Goal: Register for event/course

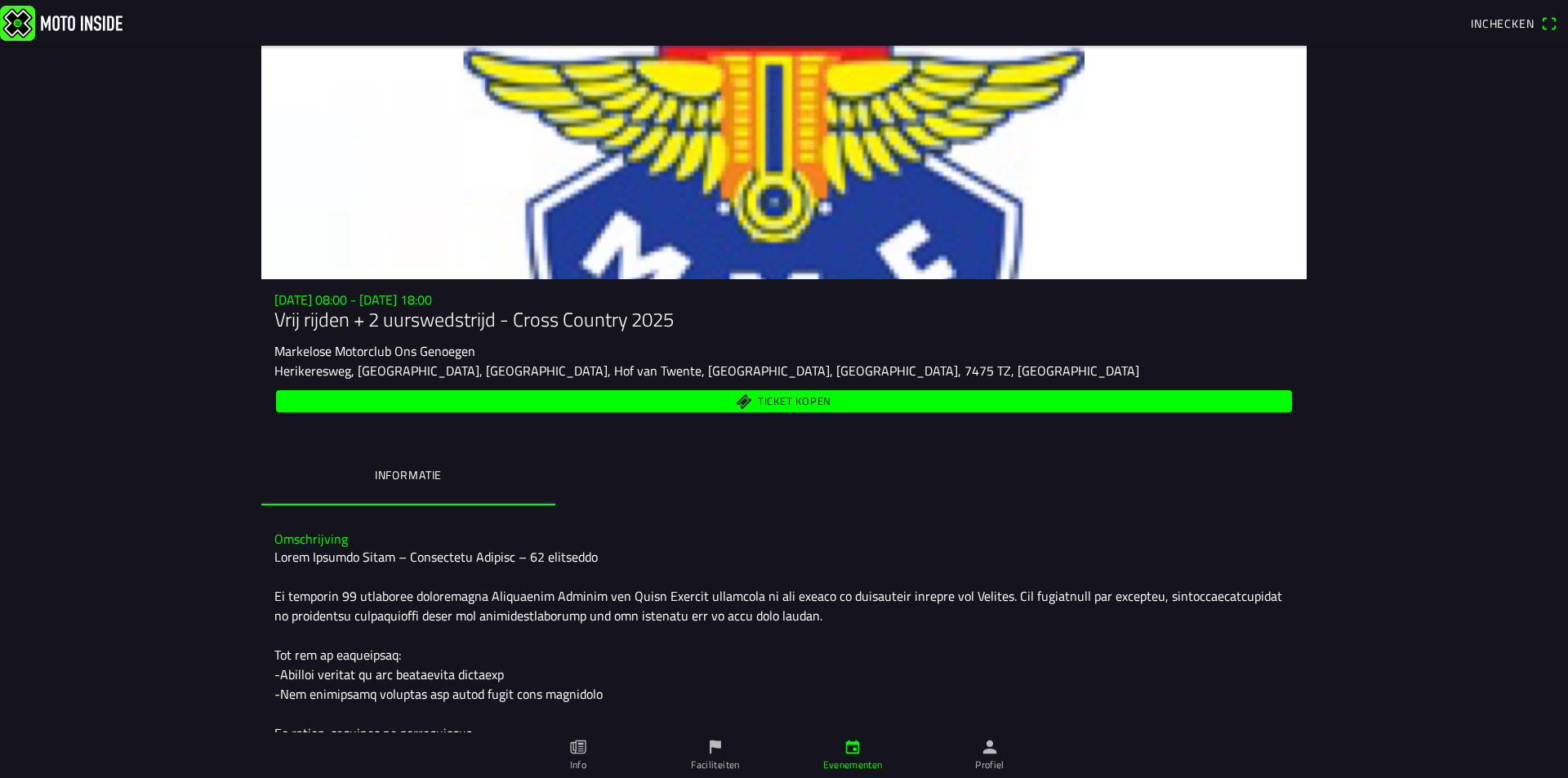
click at [393, 468] on ion-label "Informatie" at bounding box center [408, 475] width 67 height 18
click at [789, 398] on span "Ticket kopen" at bounding box center [794, 401] width 74 height 11
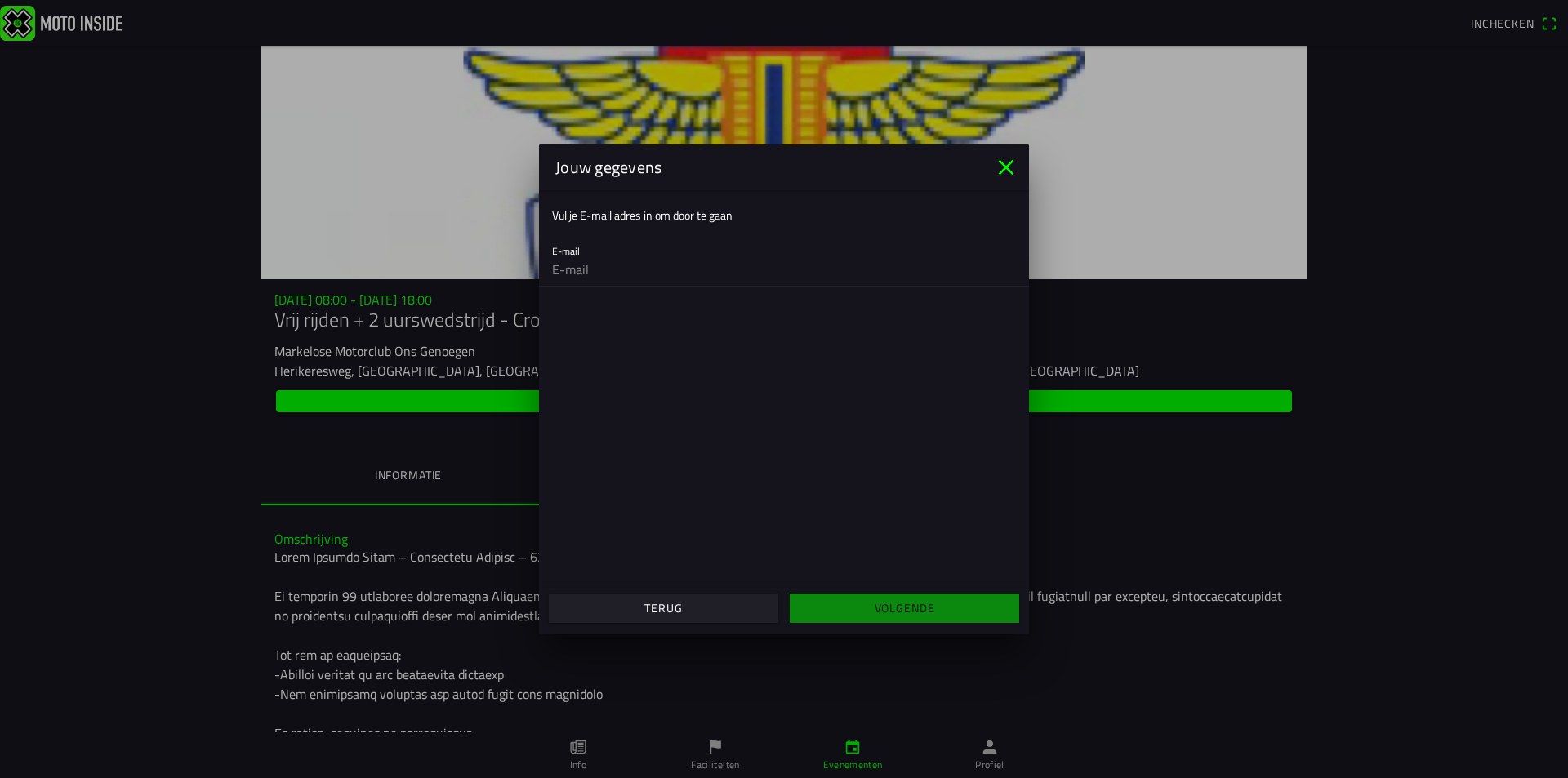
click at [1003, 159] on icon "close" at bounding box center [1006, 168] width 26 height 26
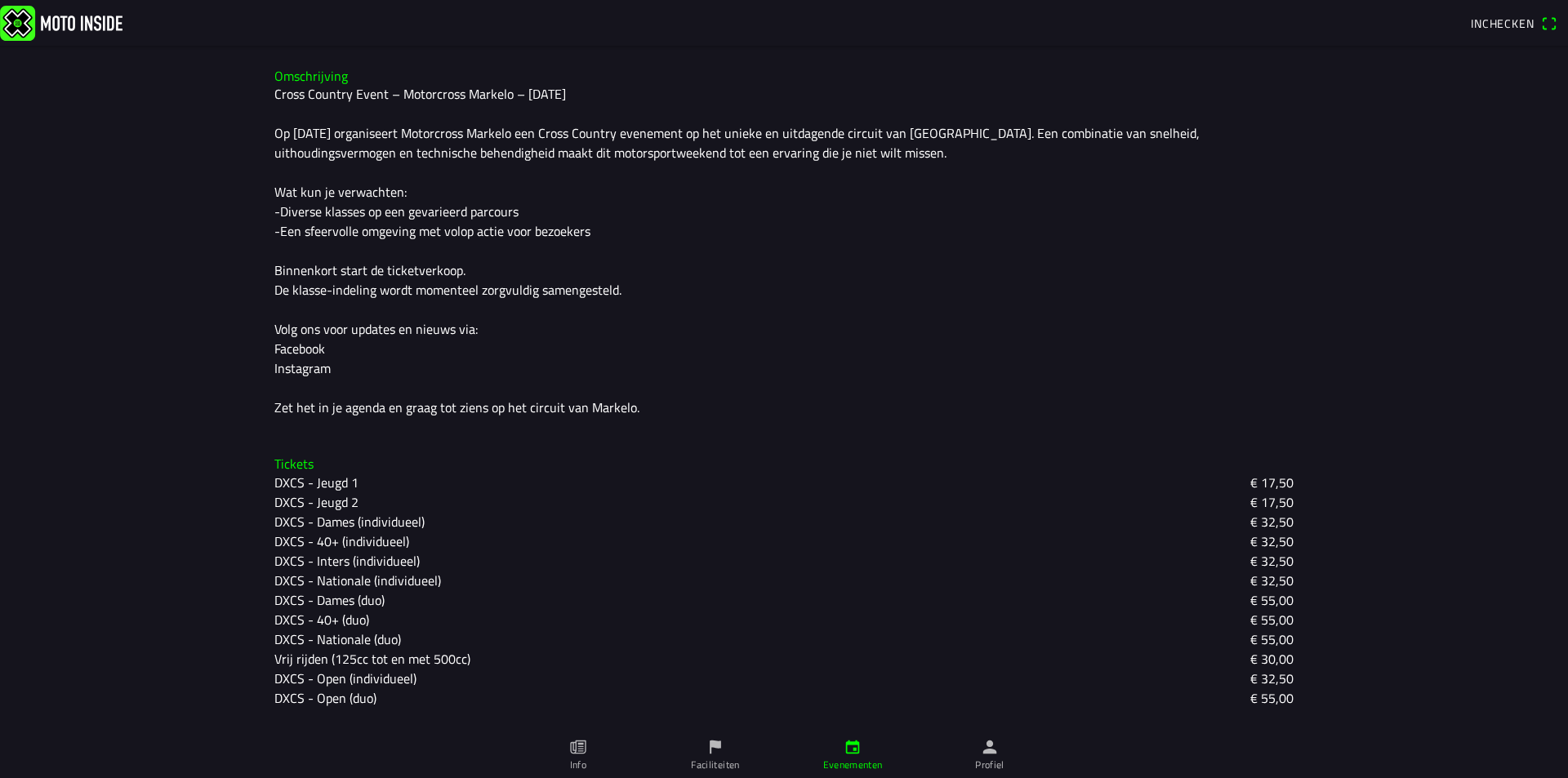
scroll to position [526, 0]
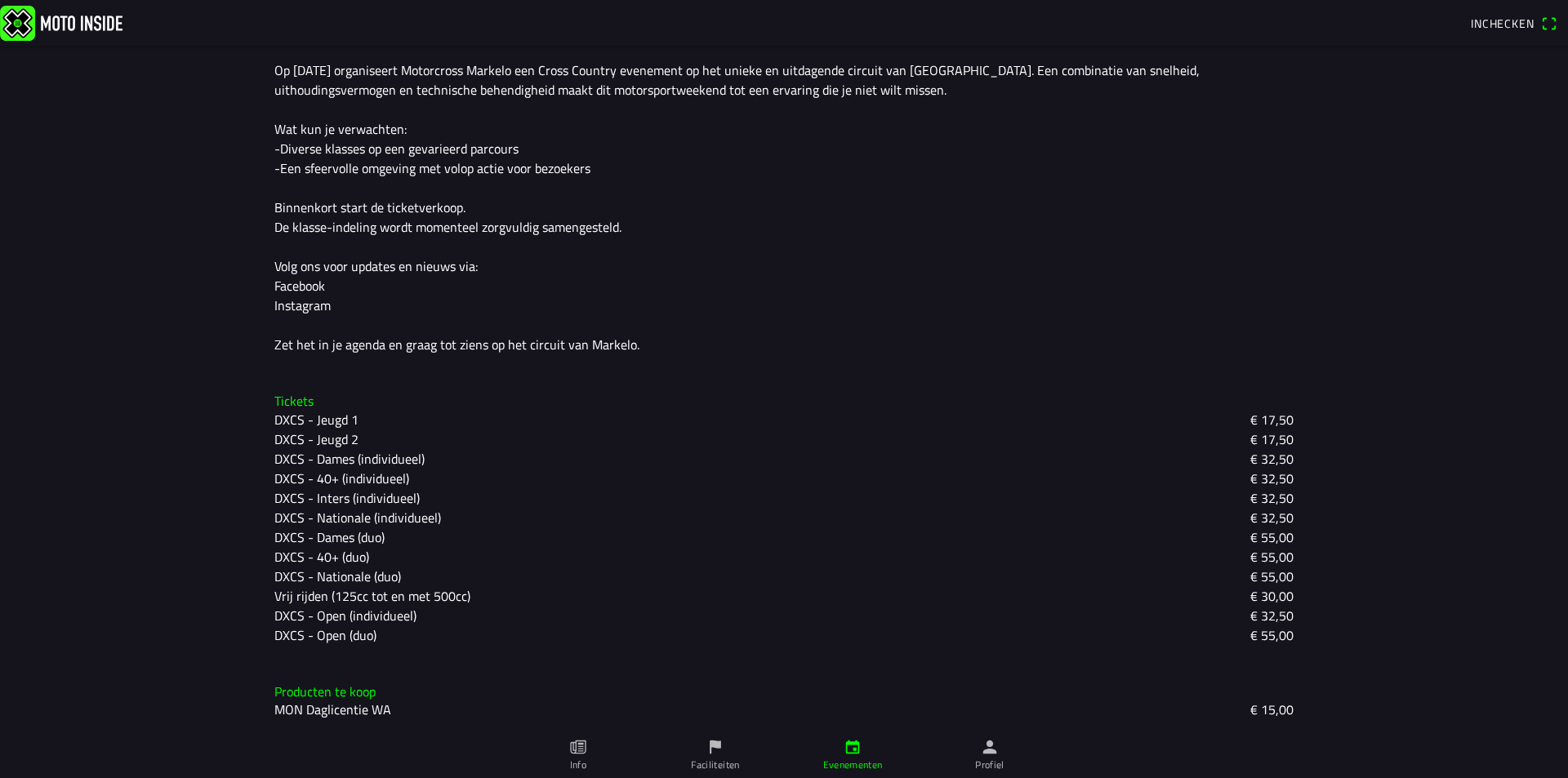
click at [0, 0] on slot "DXCS - 40+ (individueel)" at bounding box center [0, 0] width 0 height 0
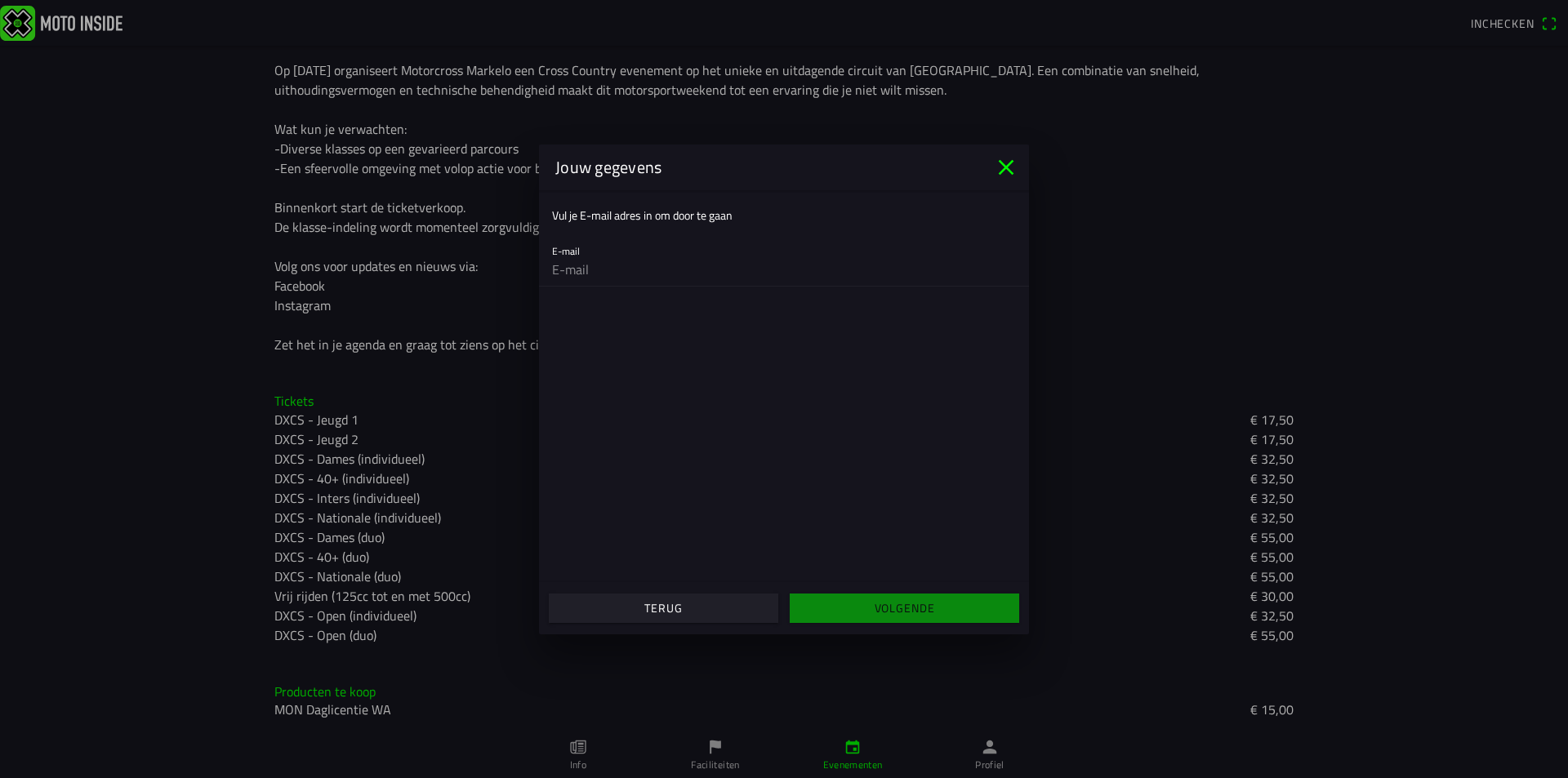
click at [1000, 160] on icon "close" at bounding box center [1006, 168] width 26 height 26
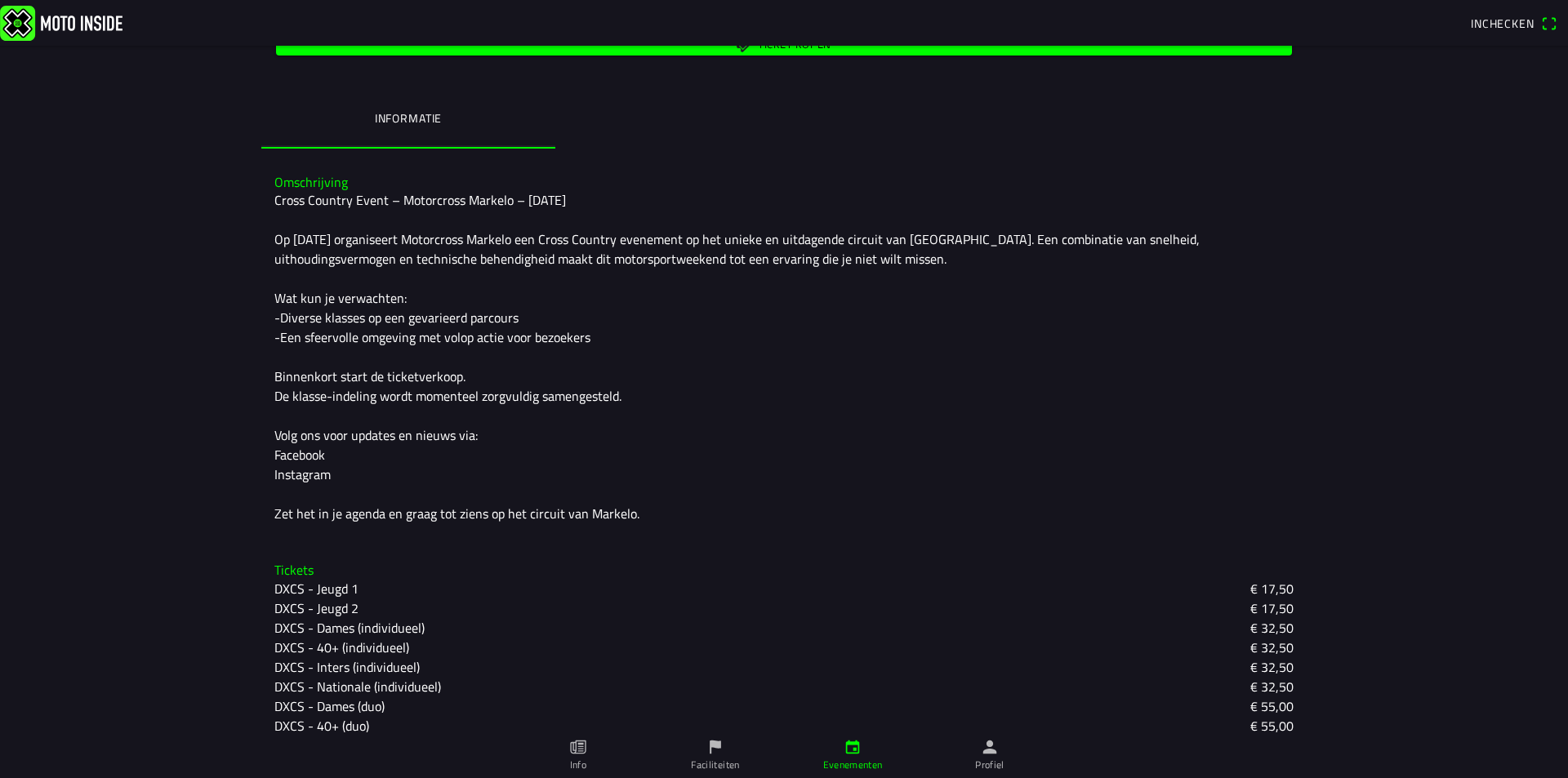
scroll to position [200, 0]
